Goal: Task Accomplishment & Management: Manage account settings

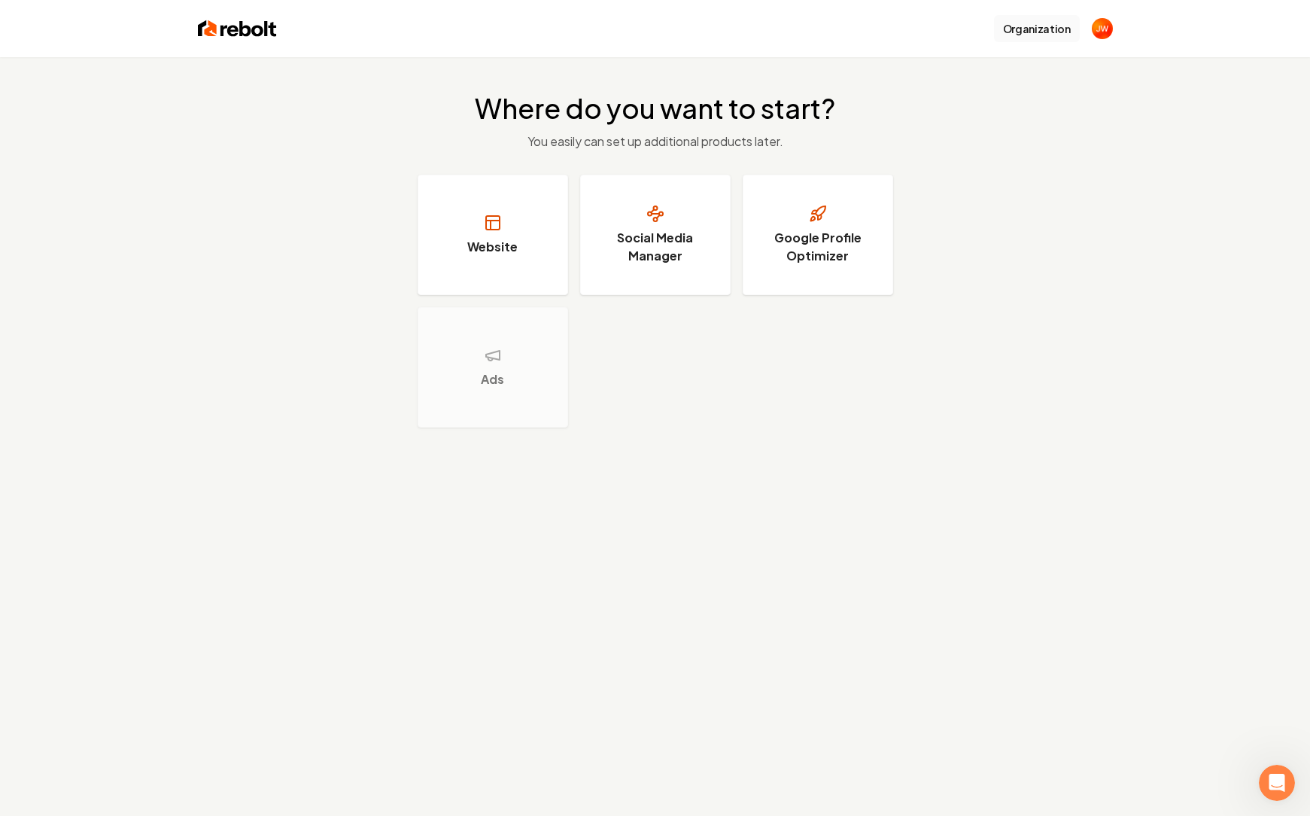
click at [1026, 30] on button "Organization" at bounding box center [1037, 28] width 86 height 27
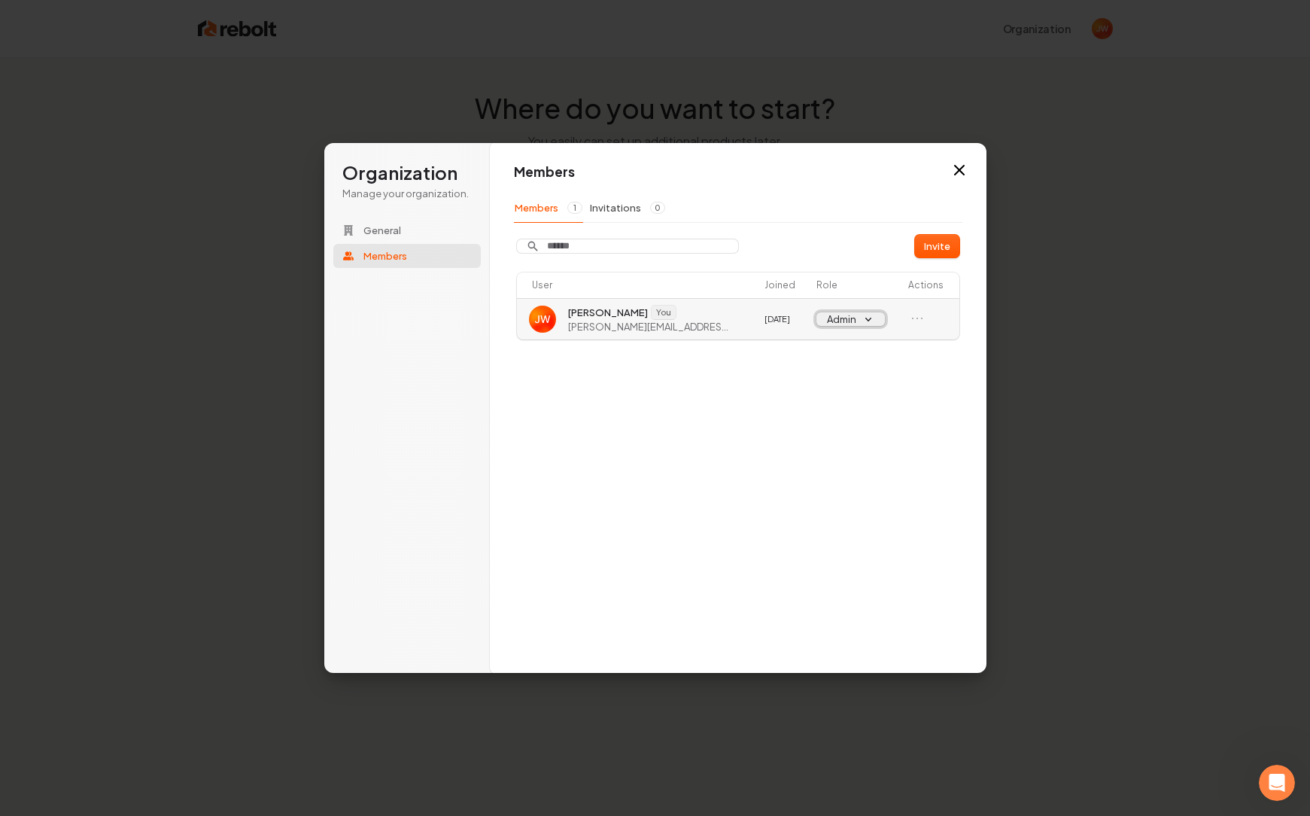
click at [826, 324] on button "Admin" at bounding box center [851, 319] width 68 height 14
click at [659, 388] on div "Members Members 1 Invitations 0 Invite User Joined Role Actions [PERSON_NAME] Y…" at bounding box center [738, 407] width 497 height 531
click at [385, 229] on span "General" at bounding box center [383, 231] width 38 height 14
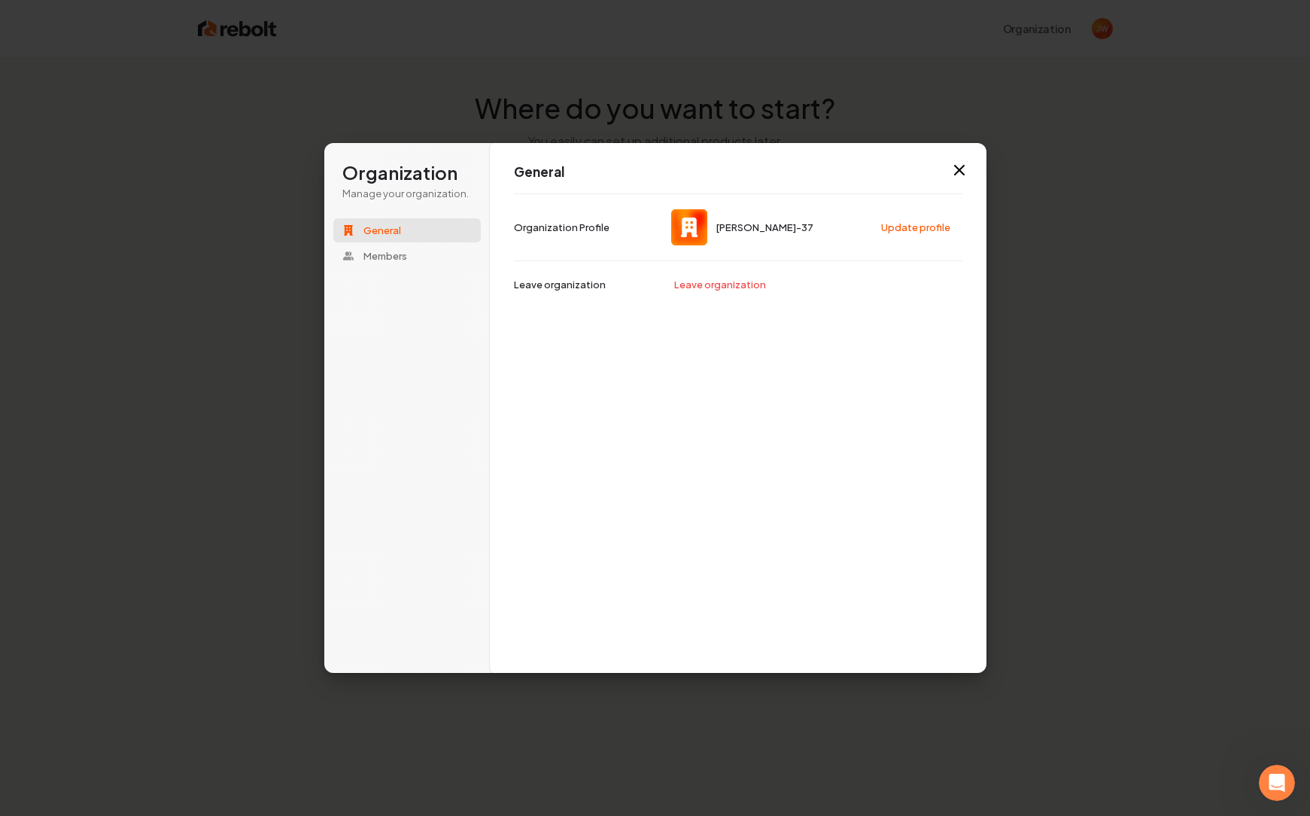
click at [951, 181] on h1 "General" at bounding box center [738, 172] width 449 height 18
click at [956, 169] on icon "button" at bounding box center [960, 170] width 18 height 18
